Goal: Find specific page/section

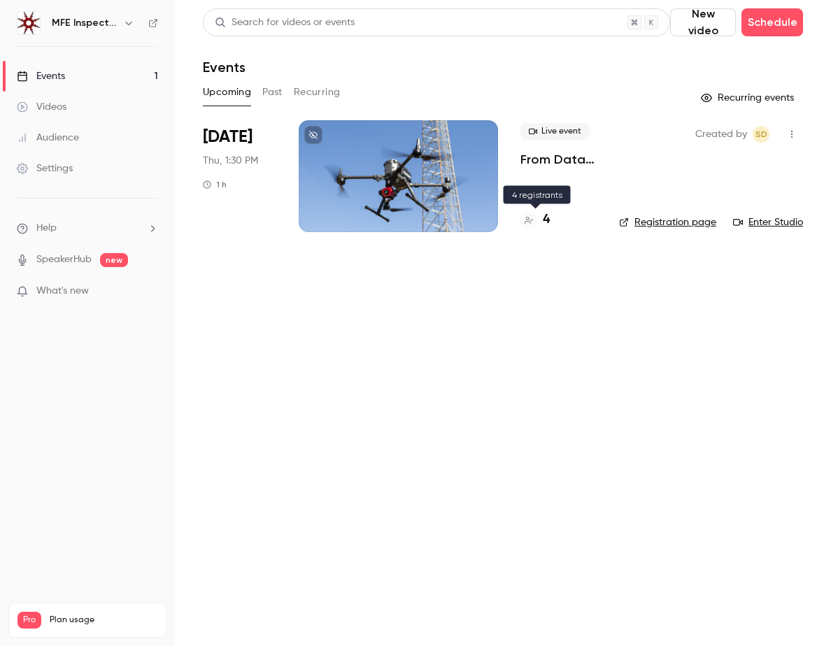
click at [546, 220] on h4 "4" at bounding box center [546, 220] width 7 height 19
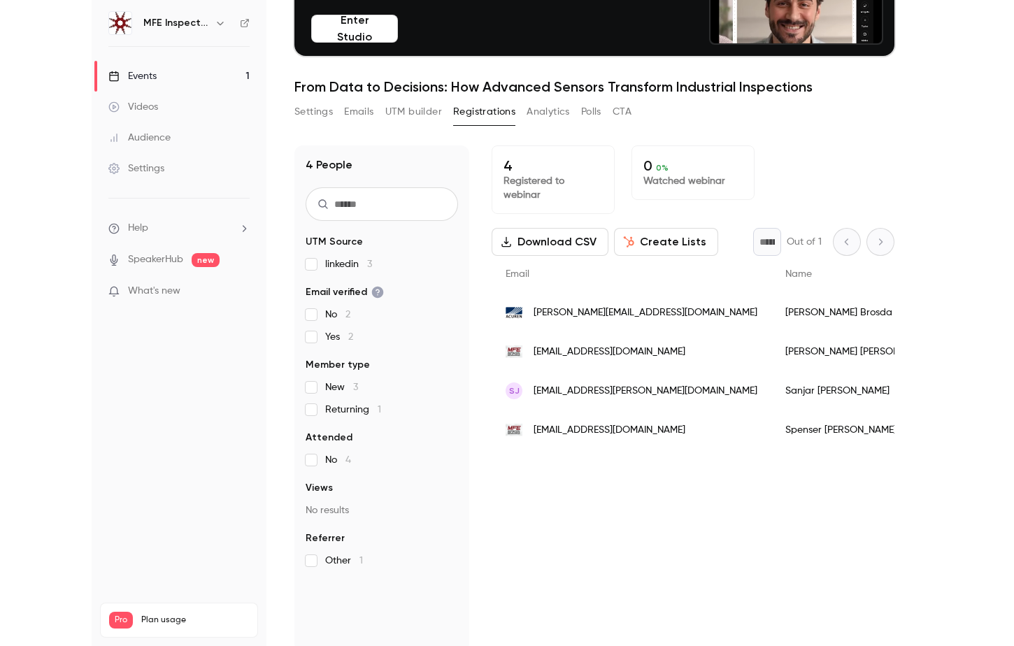
scroll to position [131, 0]
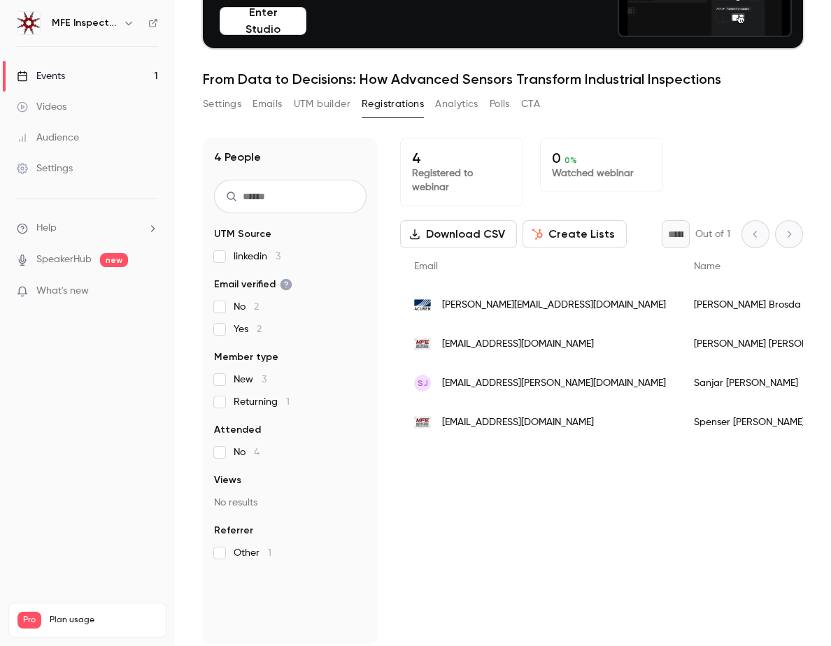
click at [516, 527] on div "4 Registered to webinar 0 0 % Watched webinar Download CSV Create Lists * Out o…" at bounding box center [601, 391] width 403 height 507
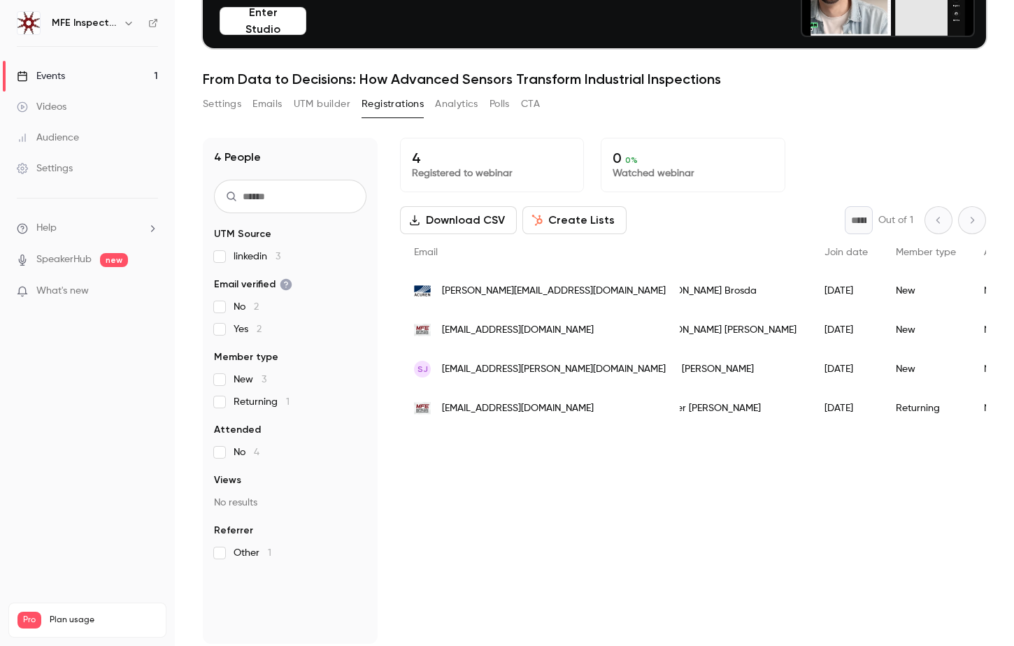
scroll to position [0, 0]
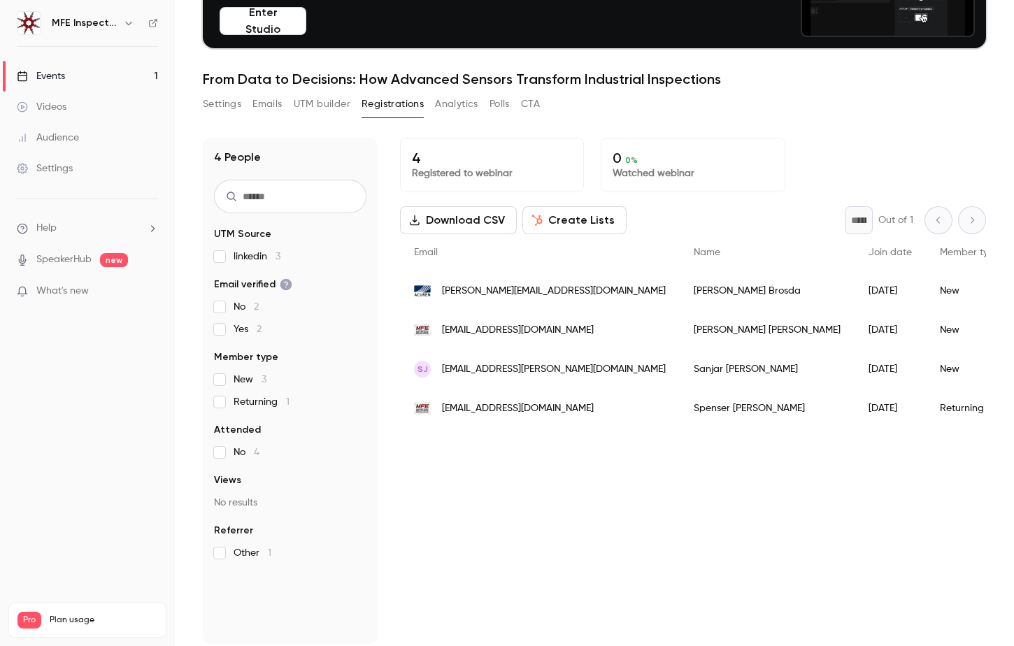
click at [76, 262] on link "SpeakerHub" at bounding box center [63, 260] width 55 height 15
